Goal: Task Accomplishment & Management: Use online tool/utility

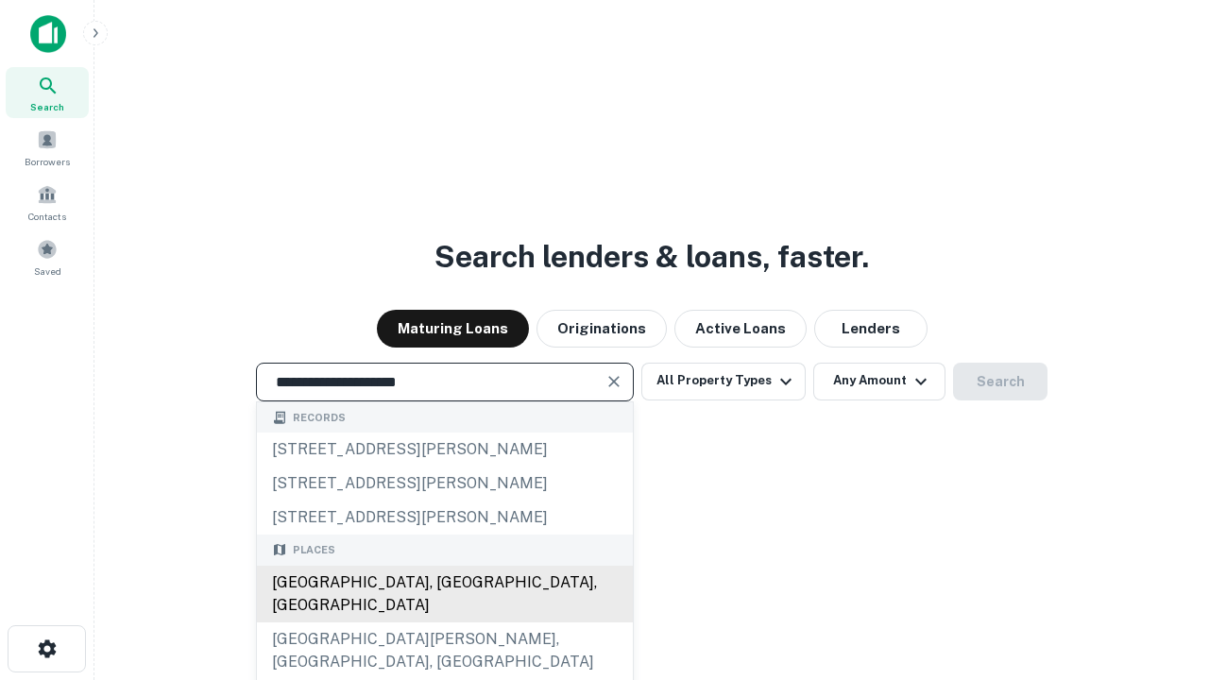
click at [444, 622] on div "[GEOGRAPHIC_DATA], [GEOGRAPHIC_DATA], [GEOGRAPHIC_DATA]" at bounding box center [445, 594] width 376 height 57
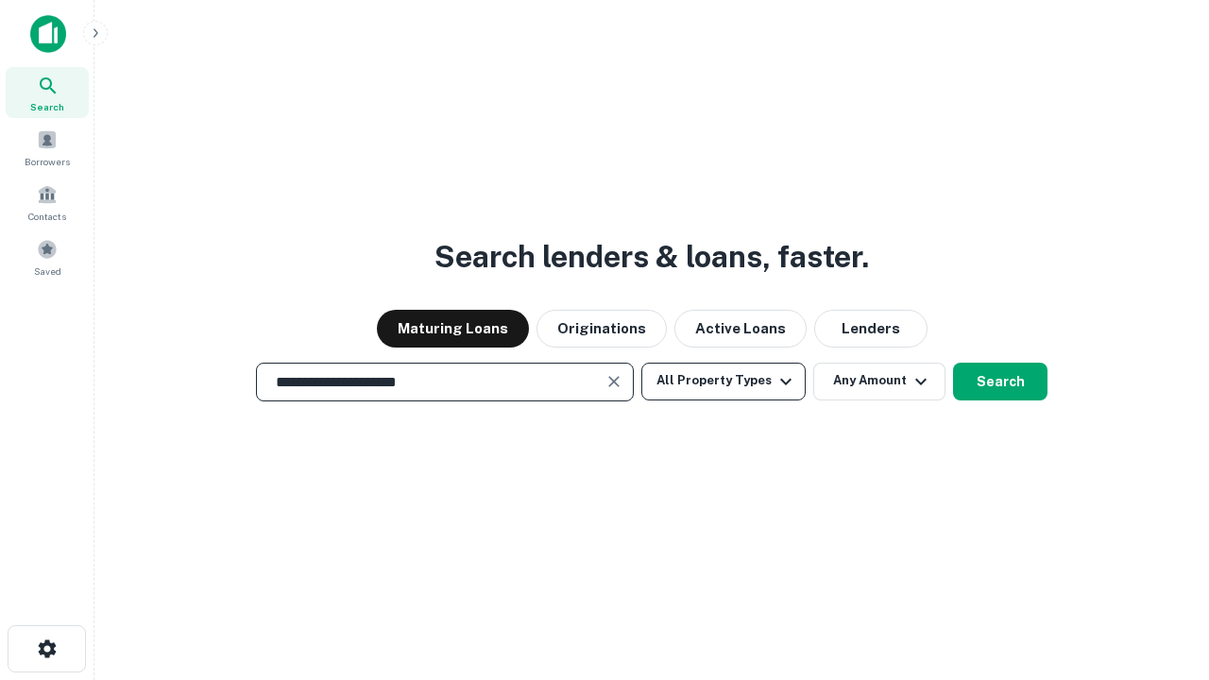
type input "**********"
click at [723, 381] on button "All Property Types" at bounding box center [723, 382] width 164 height 38
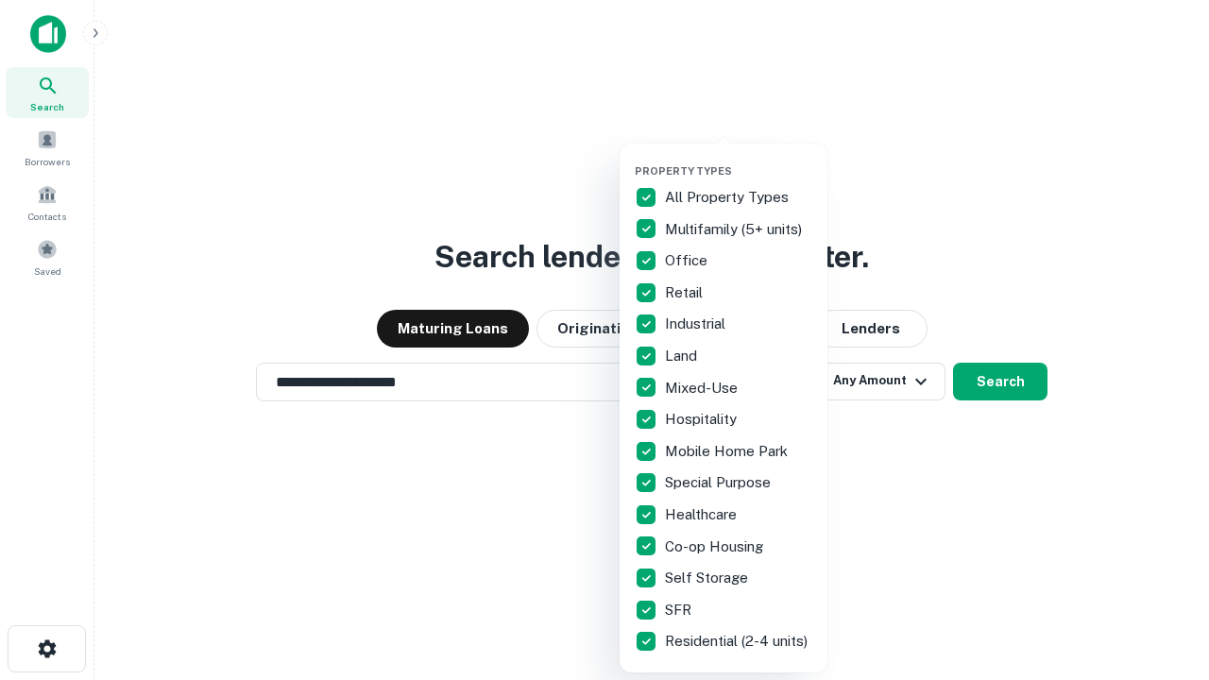
click at [739, 159] on button "button" at bounding box center [739, 159] width 208 height 1
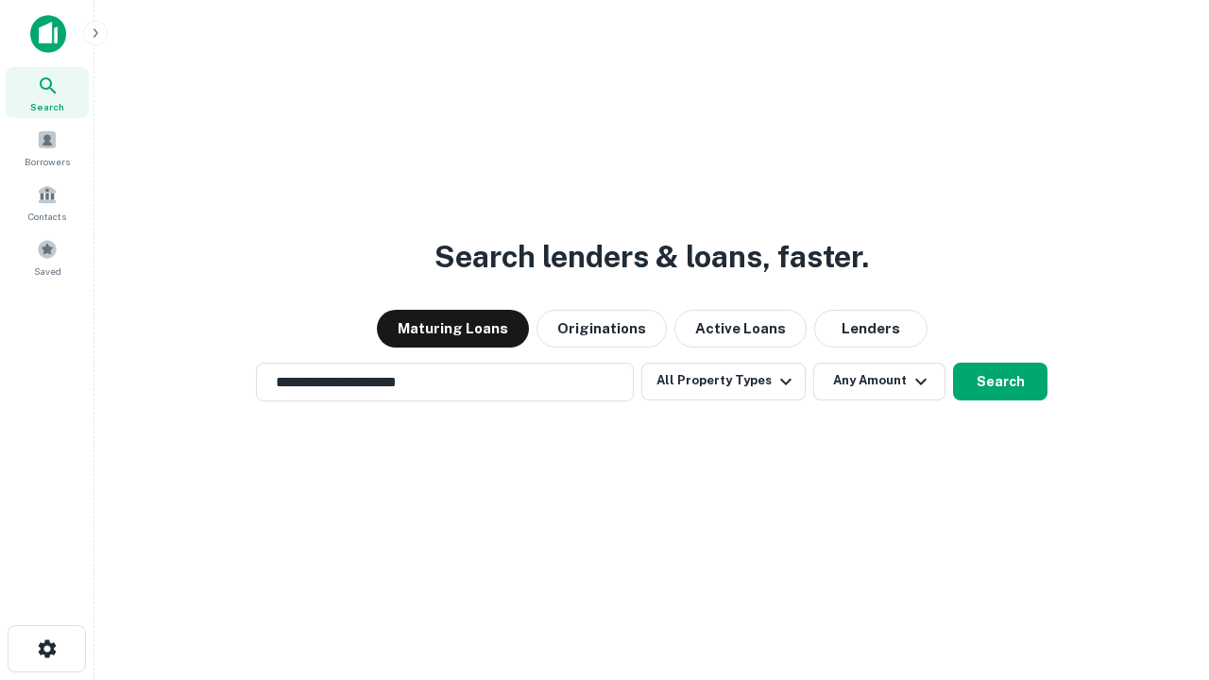
scroll to position [29, 0]
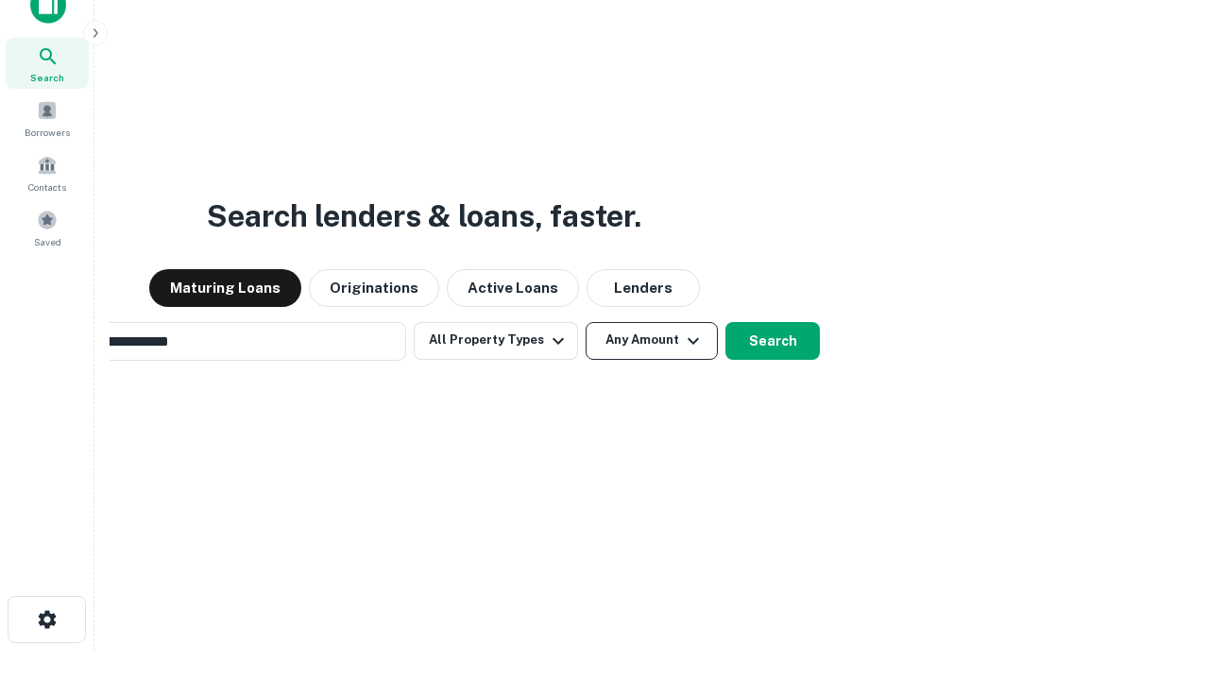
click at [586, 322] on button "Any Amount" at bounding box center [652, 341] width 132 height 38
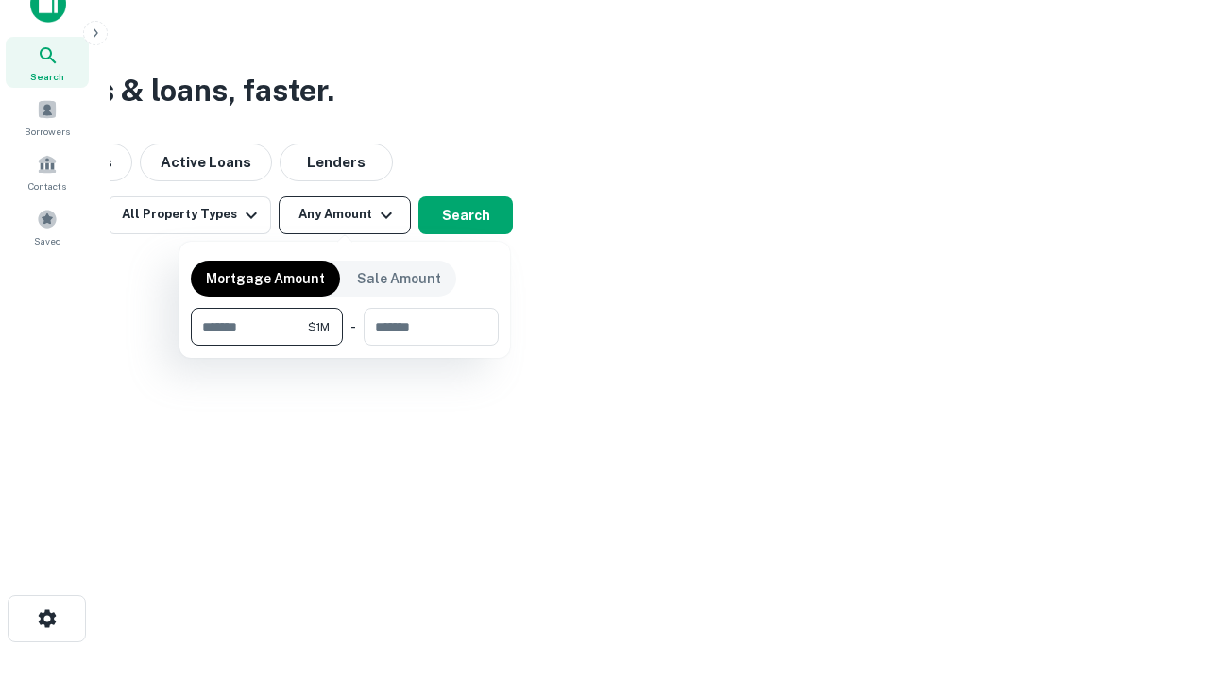
type input "*******"
click at [345, 346] on button "button" at bounding box center [345, 346] width 308 height 1
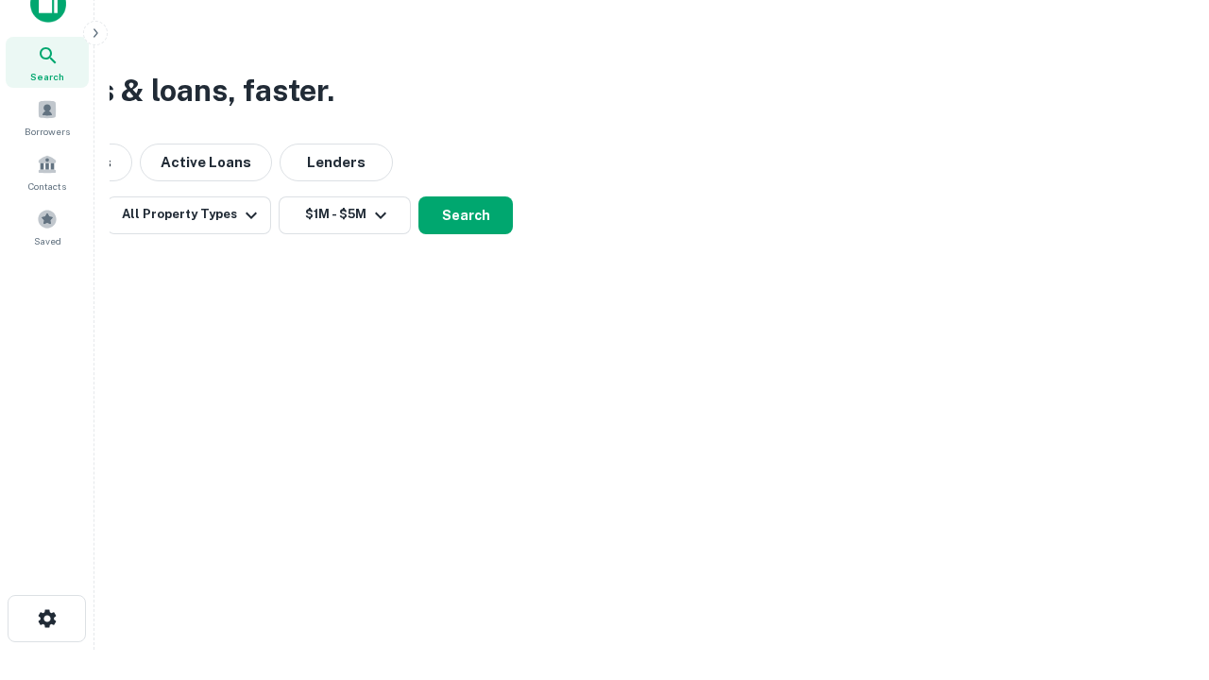
scroll to position [11, 348]
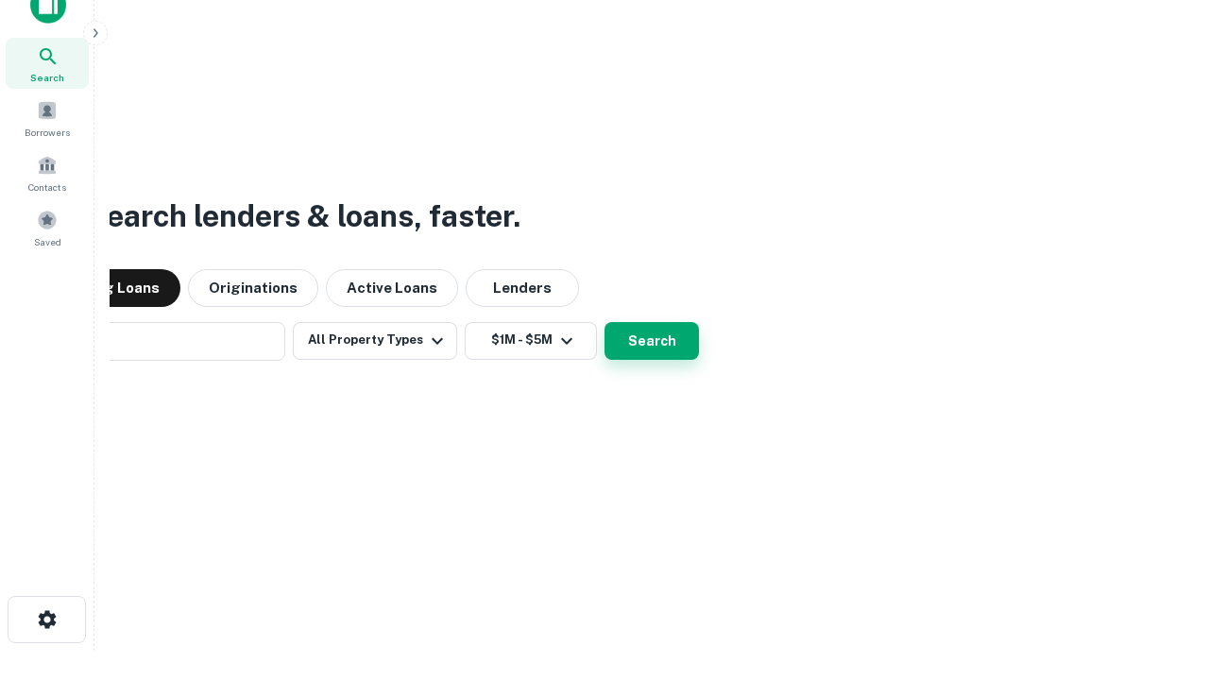
click at [604, 322] on button "Search" at bounding box center [651, 341] width 94 height 38
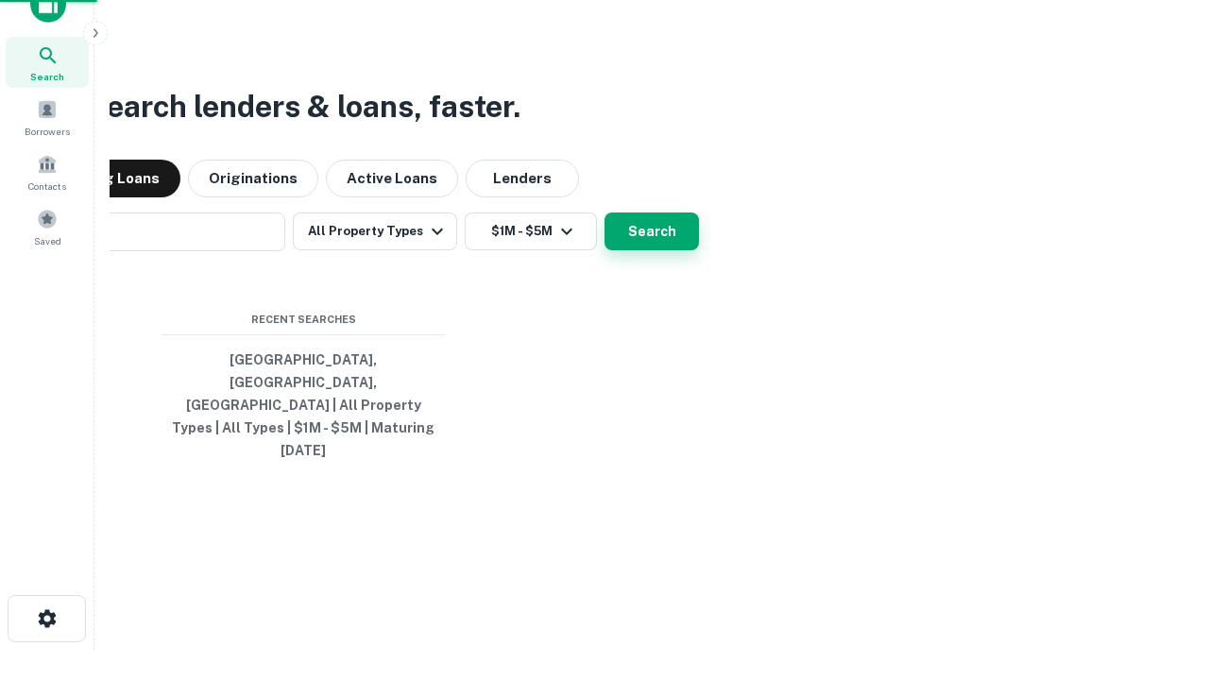
scroll to position [50, 535]
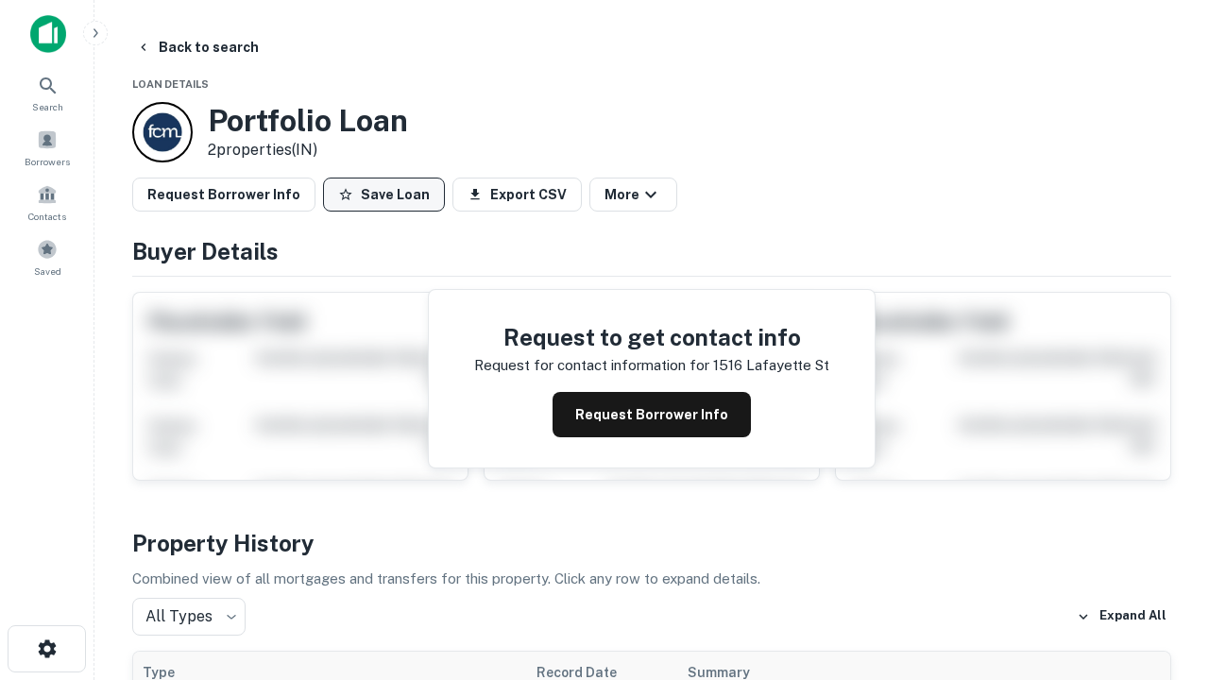
click at [383, 195] on button "Save Loan" at bounding box center [384, 195] width 122 height 34
click at [388, 195] on button "Loan Saved" at bounding box center [388, 195] width 130 height 34
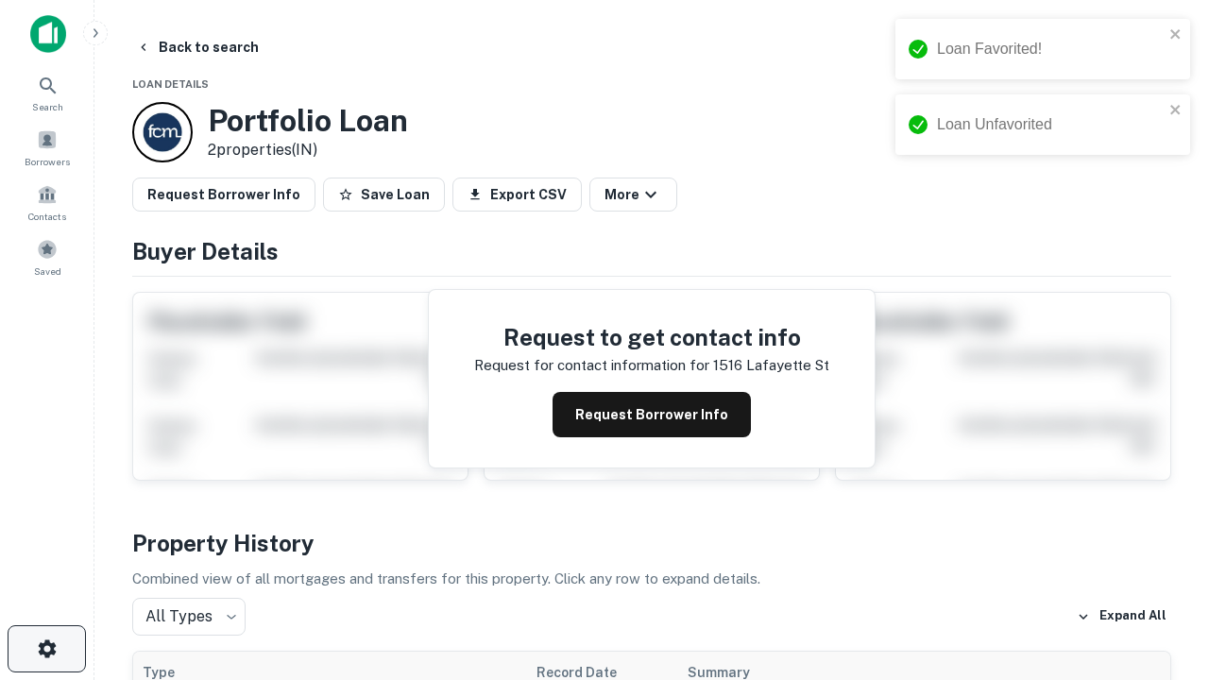
click at [46, 649] on icon "button" at bounding box center [47, 648] width 23 height 23
